Goal: Task Accomplishment & Management: Manage account settings

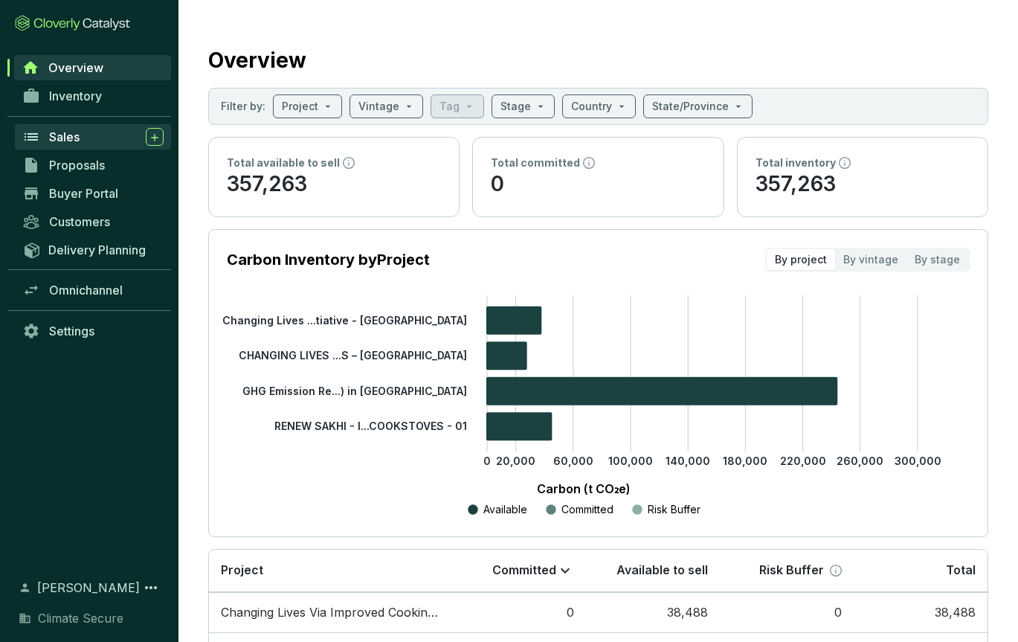
click at [36, 138] on icon at bounding box center [31, 137] width 18 height 18
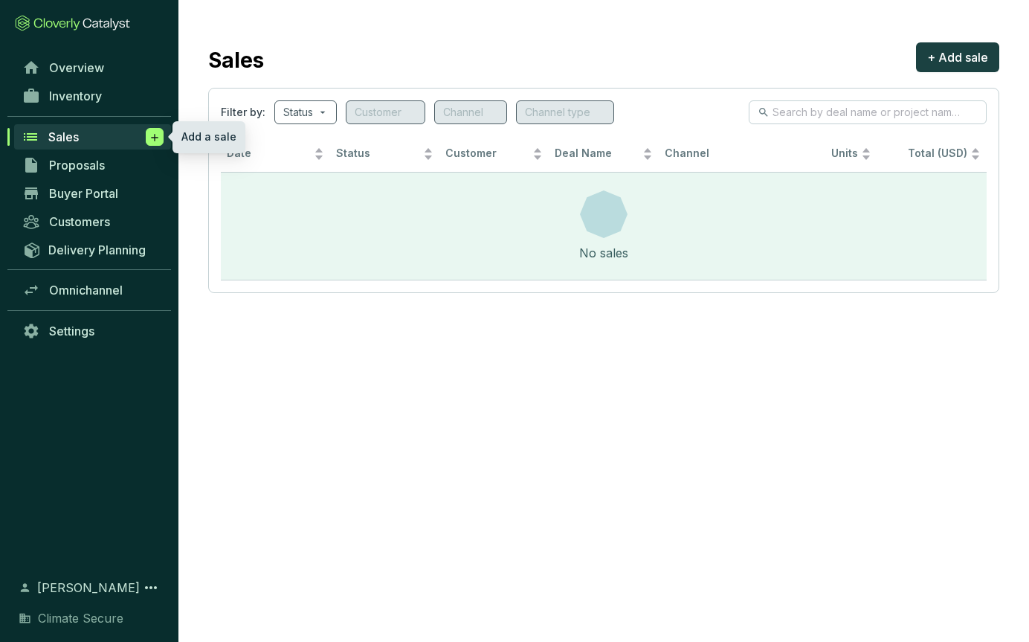
click at [156, 132] on icon at bounding box center [155, 137] width 12 height 15
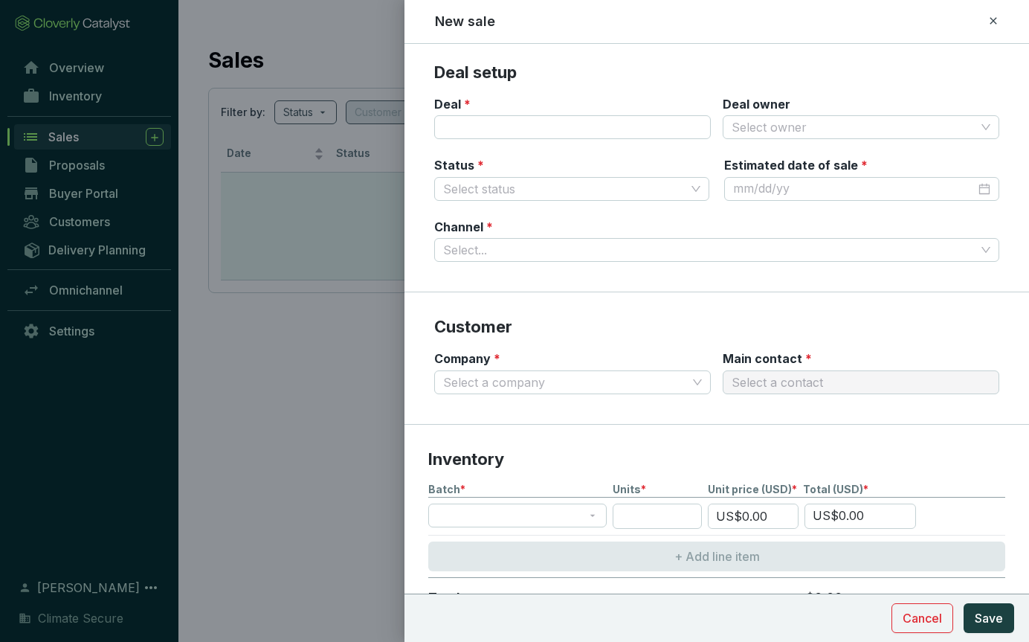
click at [991, 23] on icon at bounding box center [993, 21] width 12 height 18
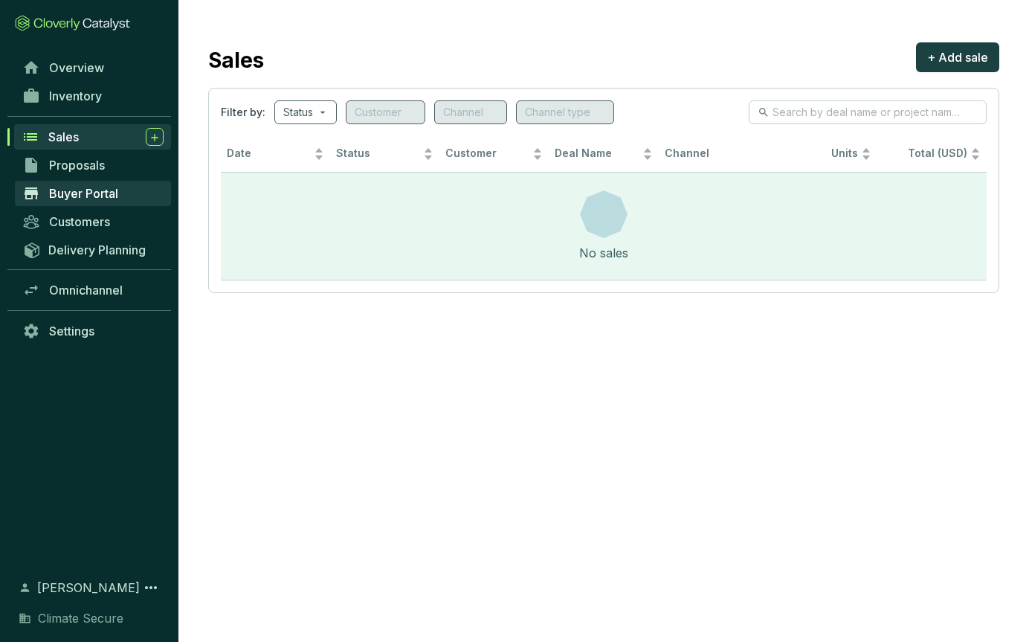
click at [75, 196] on span "Buyer Portal" at bounding box center [83, 193] width 69 height 15
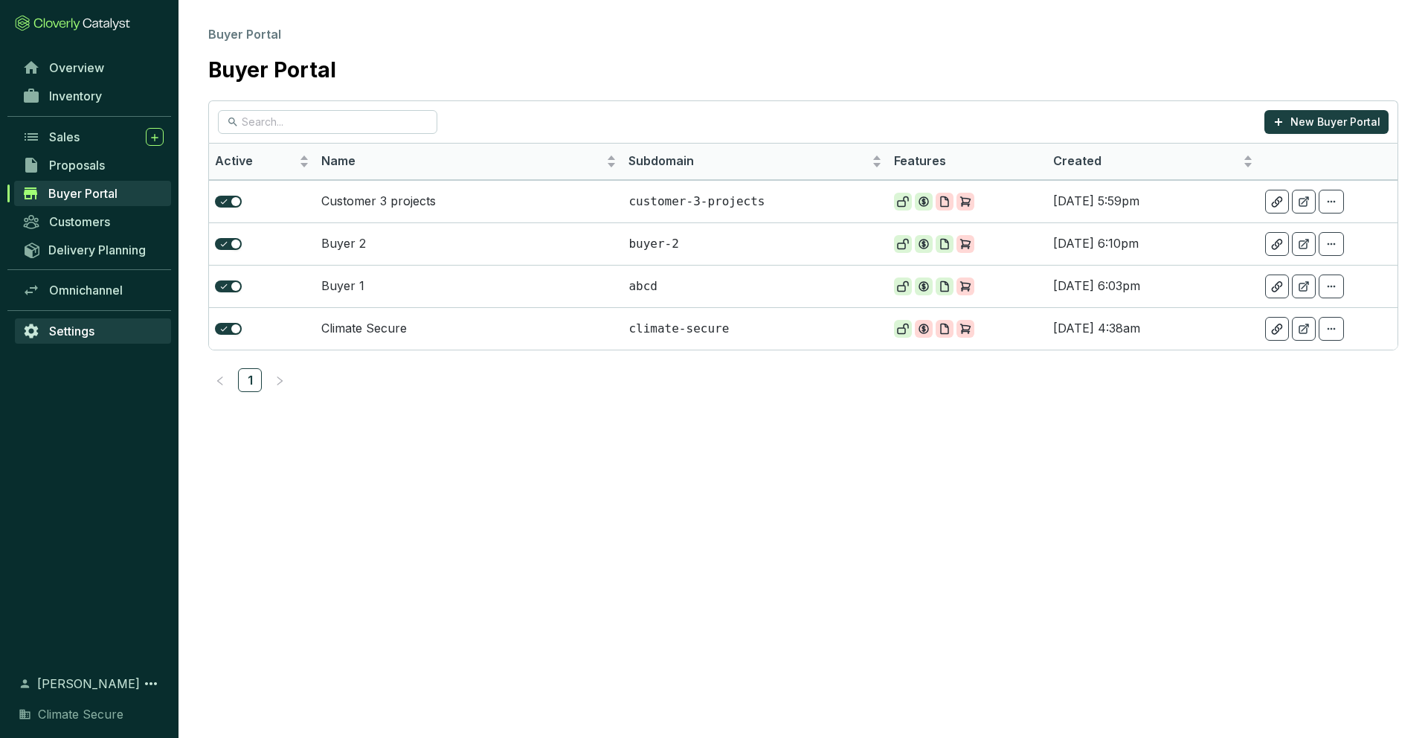
click at [71, 327] on span "Settings" at bounding box center [71, 330] width 45 height 15
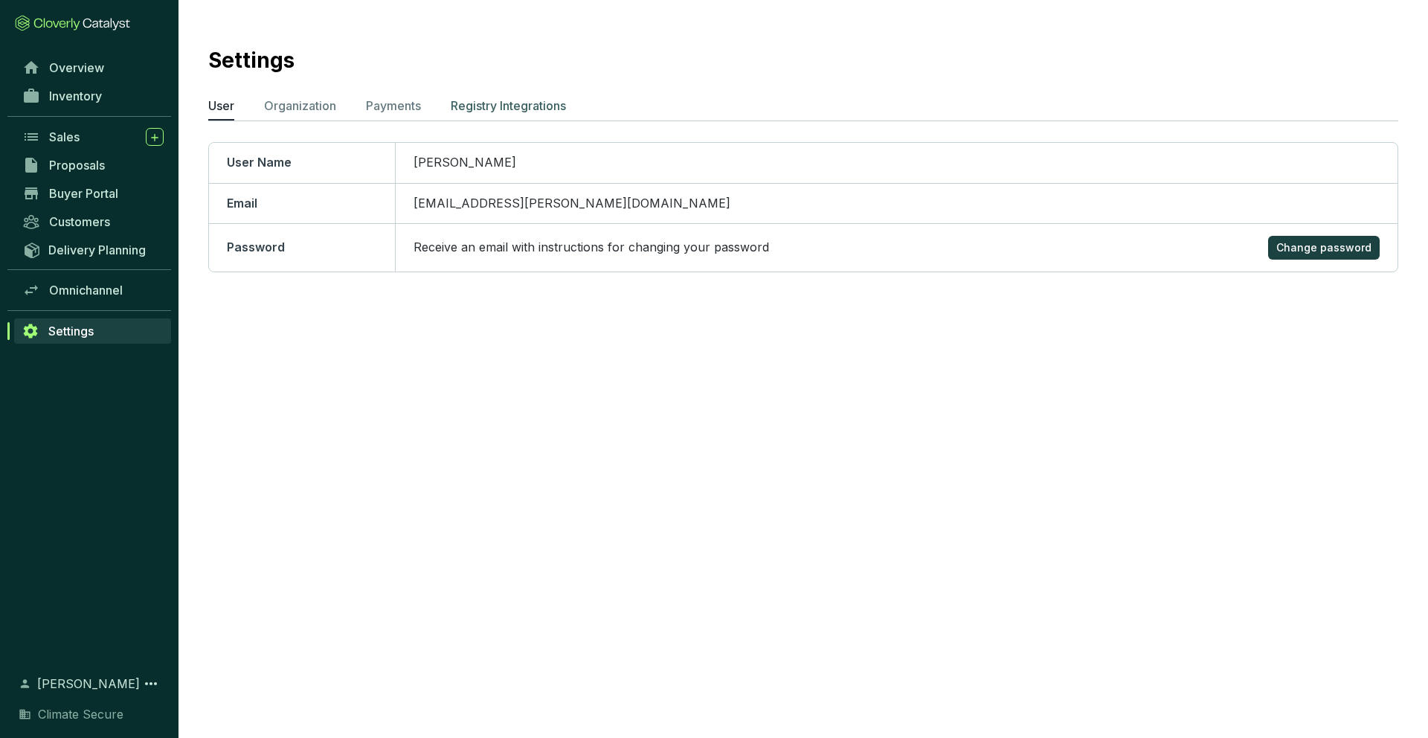
click at [492, 111] on p "Registry Integrations" at bounding box center [508, 106] width 115 height 18
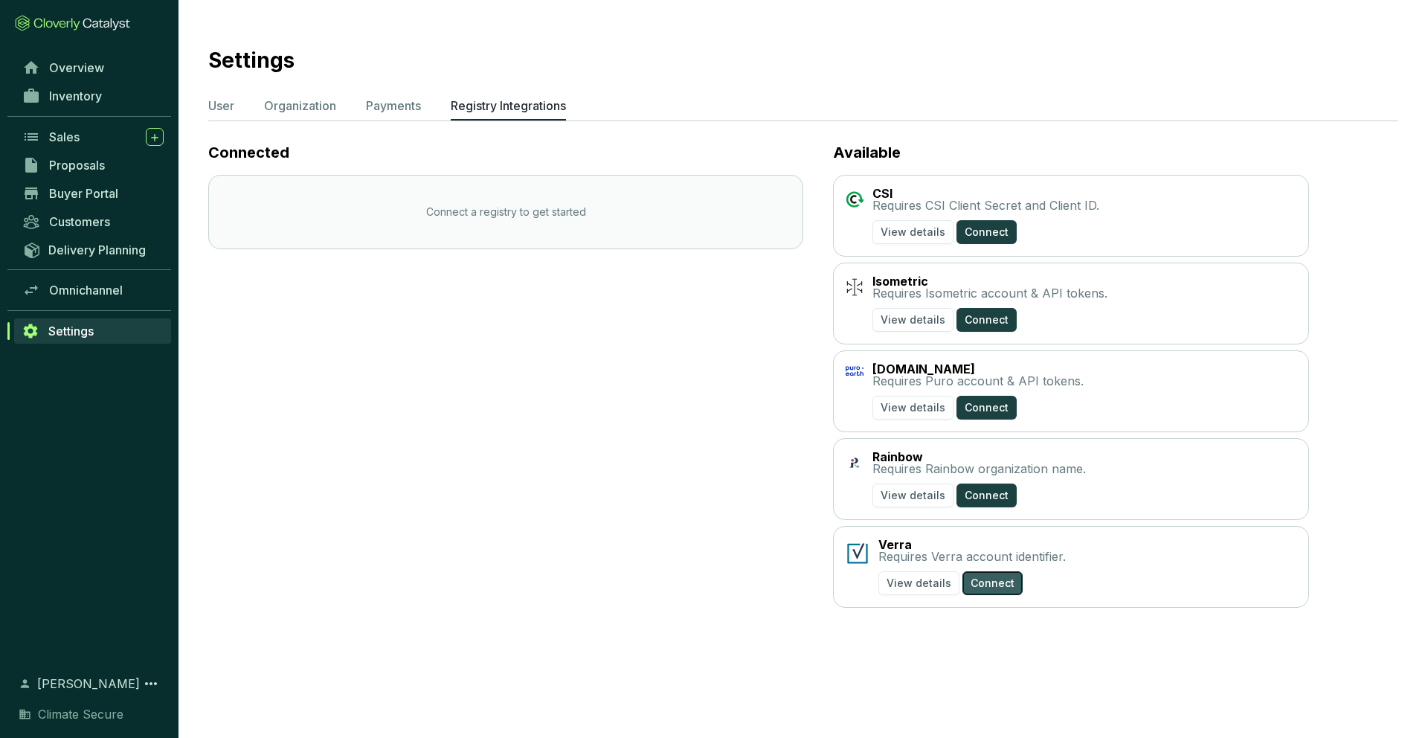
click at [983, 587] on span "Connect" at bounding box center [992, 583] width 44 height 15
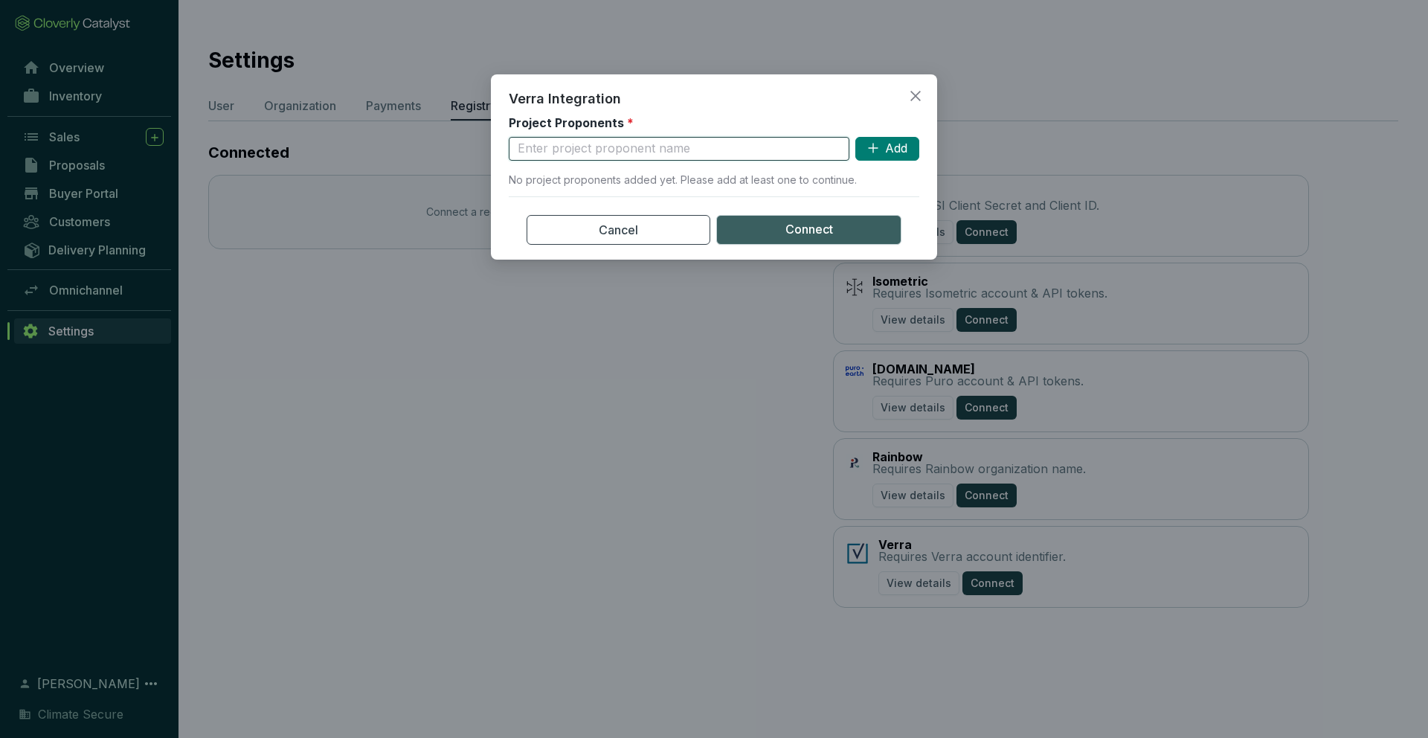
click at [766, 152] on input "text" at bounding box center [679, 149] width 341 height 24
click at [915, 97] on icon "close" at bounding box center [915, 95] width 13 height 13
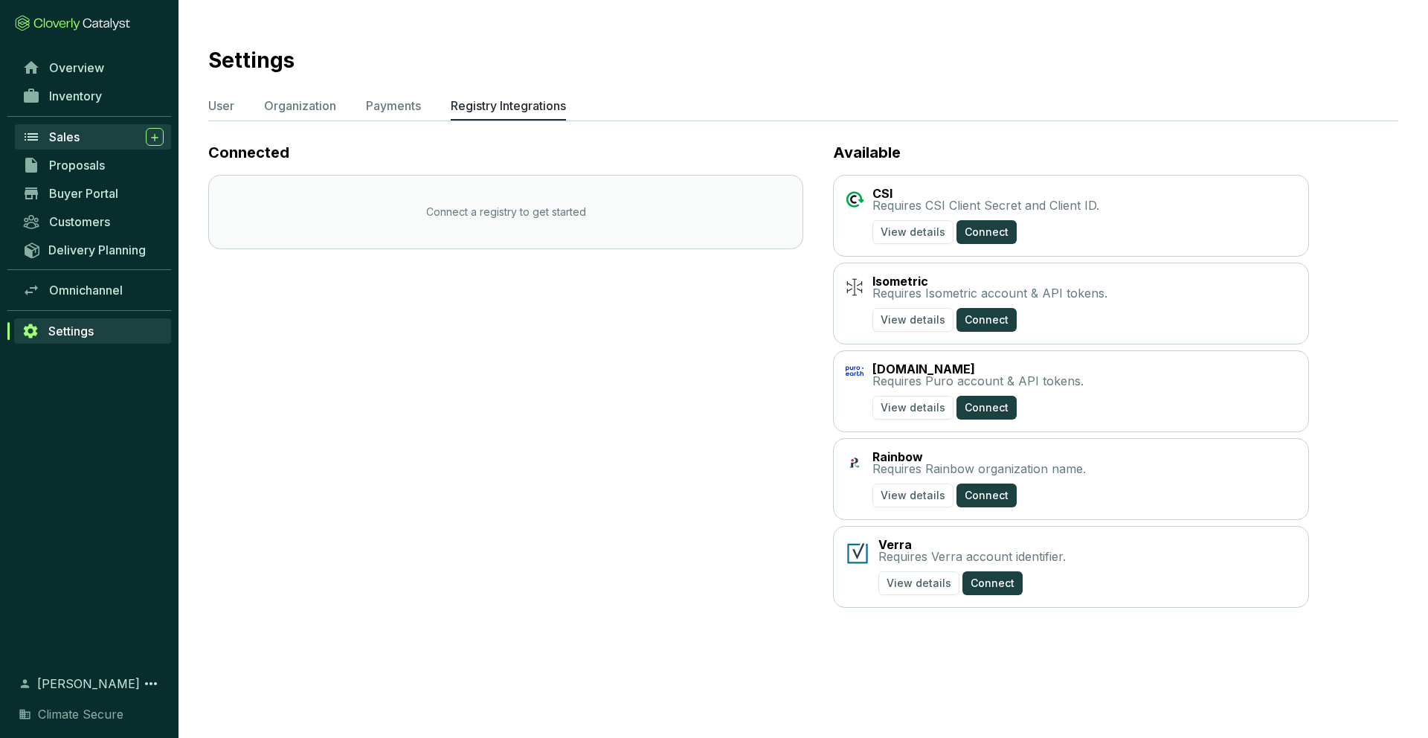
click at [61, 140] on span "Sales" at bounding box center [64, 136] width 30 height 15
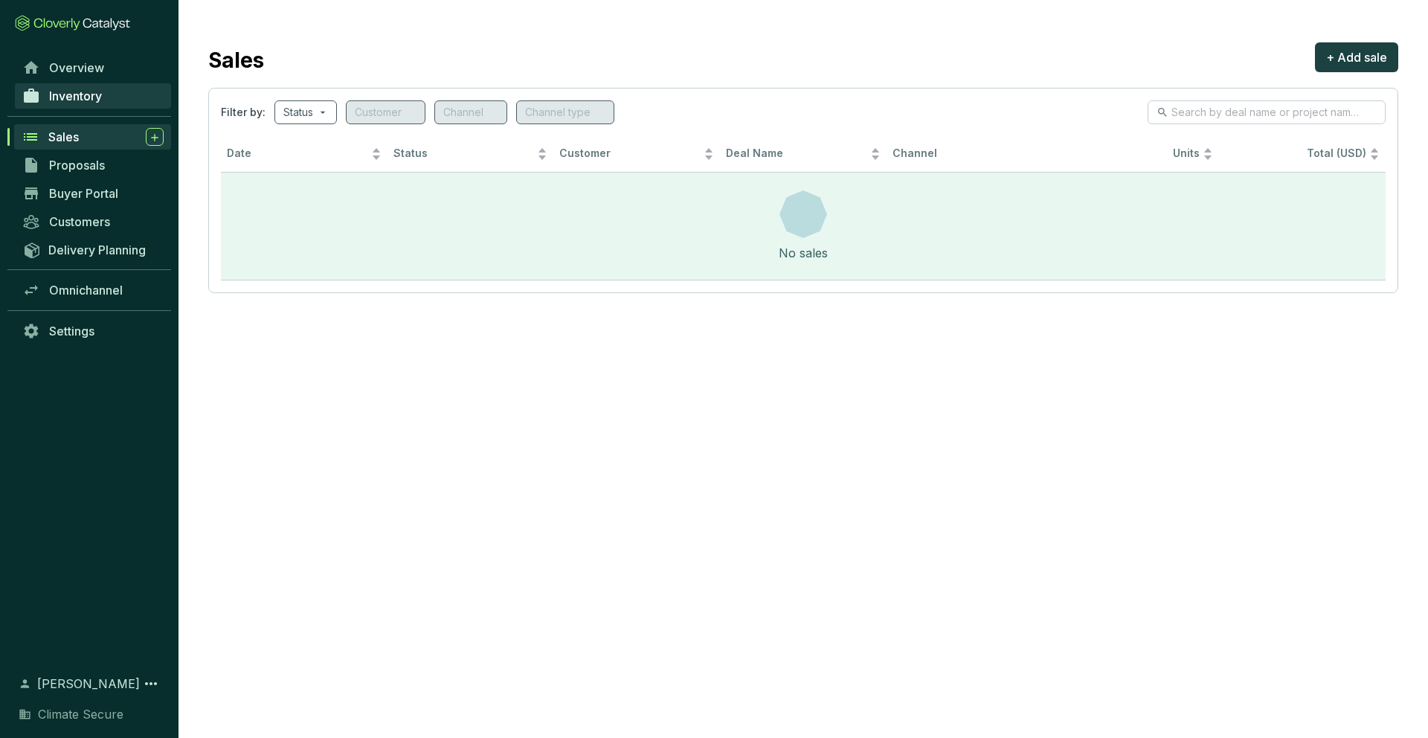
click at [74, 93] on span "Inventory" at bounding box center [75, 95] width 53 height 15
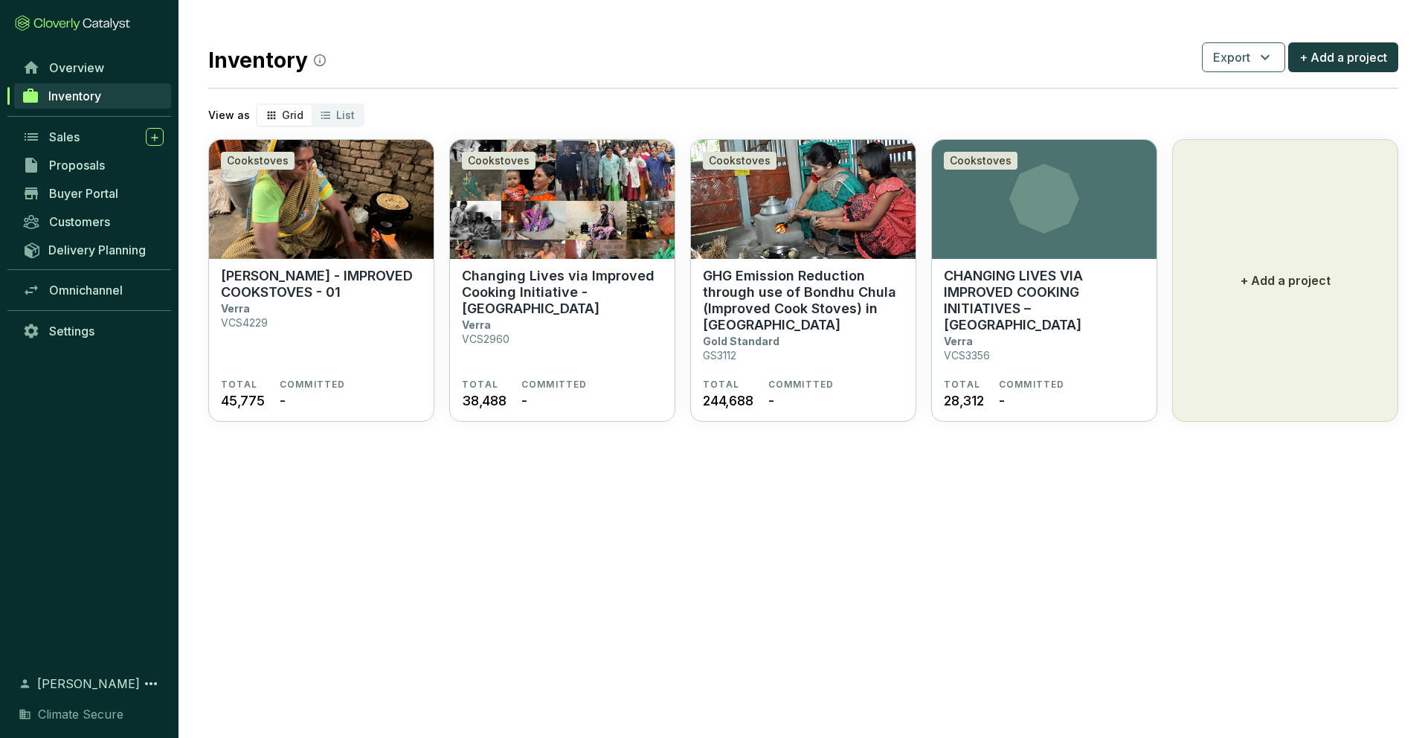
drag, startPoint x: 434, startPoint y: 32, endPoint x: 403, endPoint y: 10, distance: 37.3
click at [431, 30] on section "Inventory Export + Add a project View as Grid List Cookstoves RENEW SAKHI - IMP…" at bounding box center [802, 230] width 1249 height 460
